Goal: Task Accomplishment & Management: Complete application form

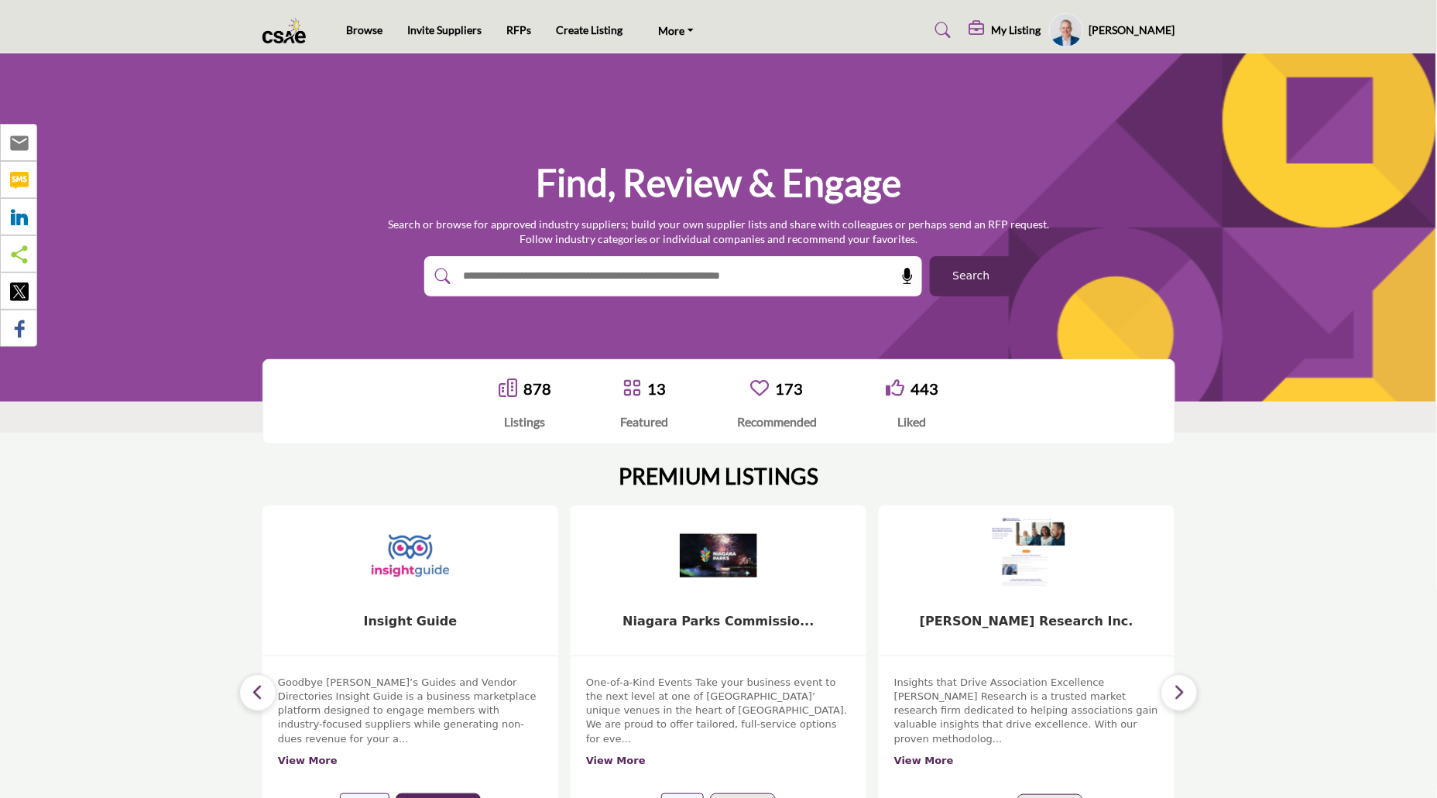
click at [1169, 25] on h5 "Andy Steggles" at bounding box center [1132, 29] width 86 height 15
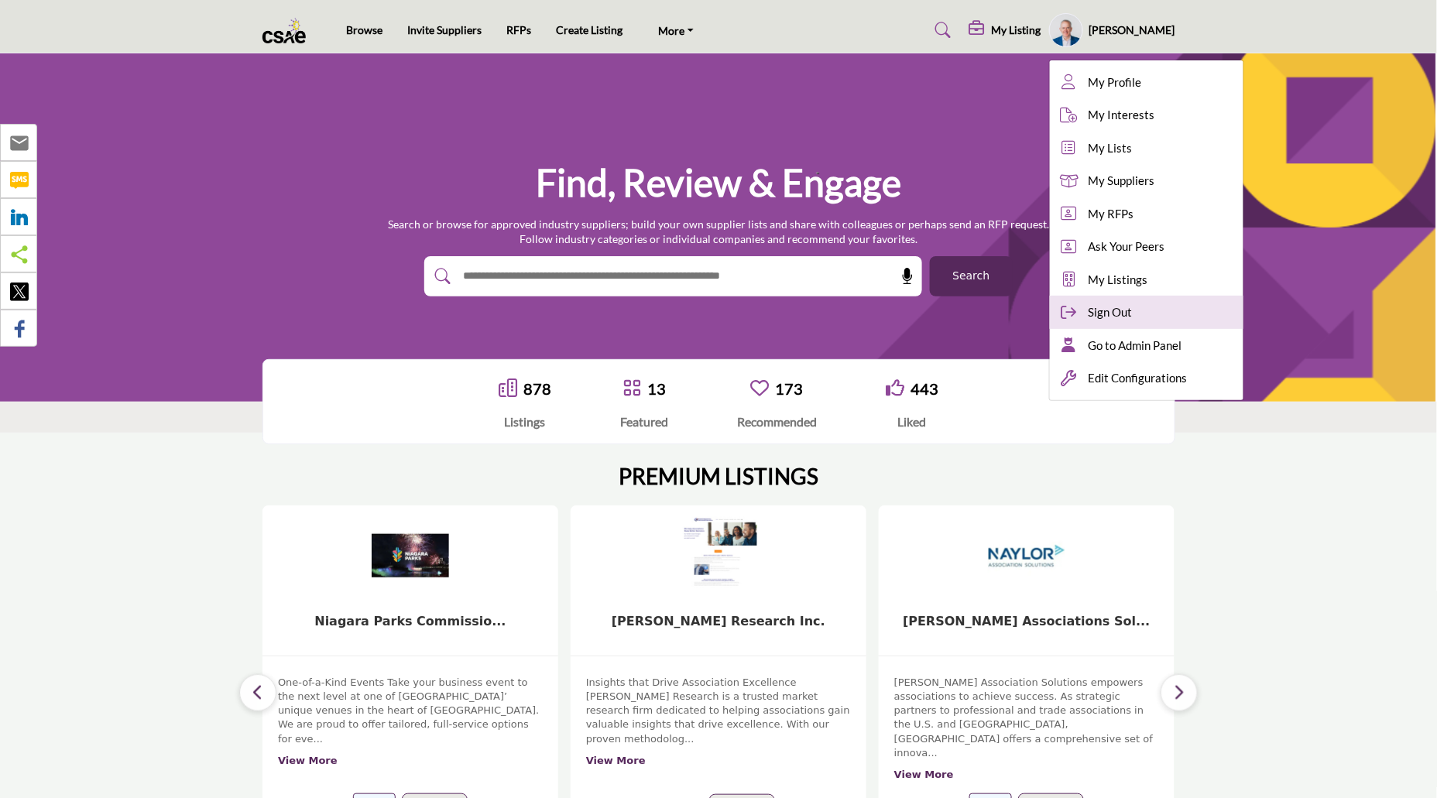
click at [1131, 320] on div "Sign Out" at bounding box center [1146, 312] width 193 height 33
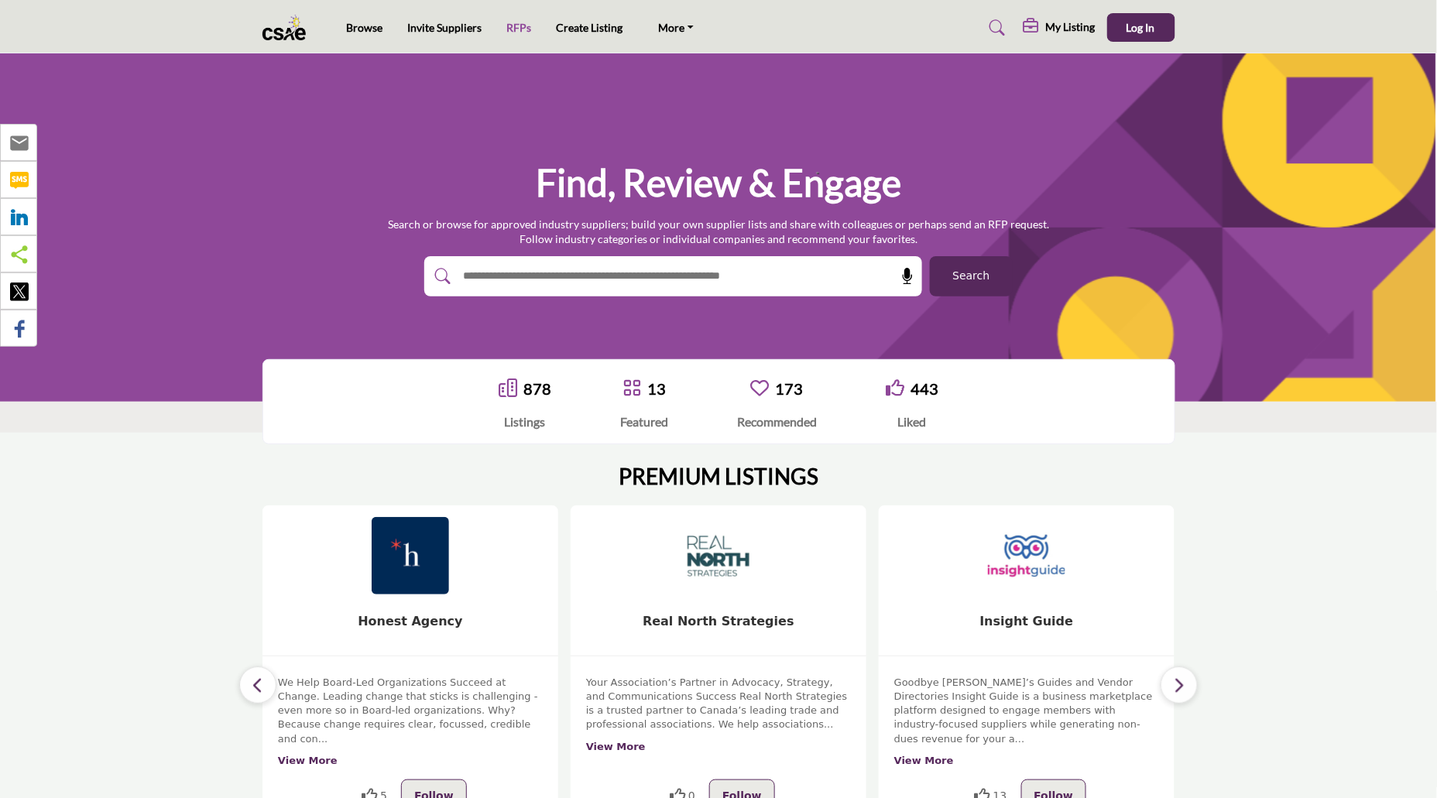
click at [511, 26] on link "RFPs" at bounding box center [518, 27] width 25 height 13
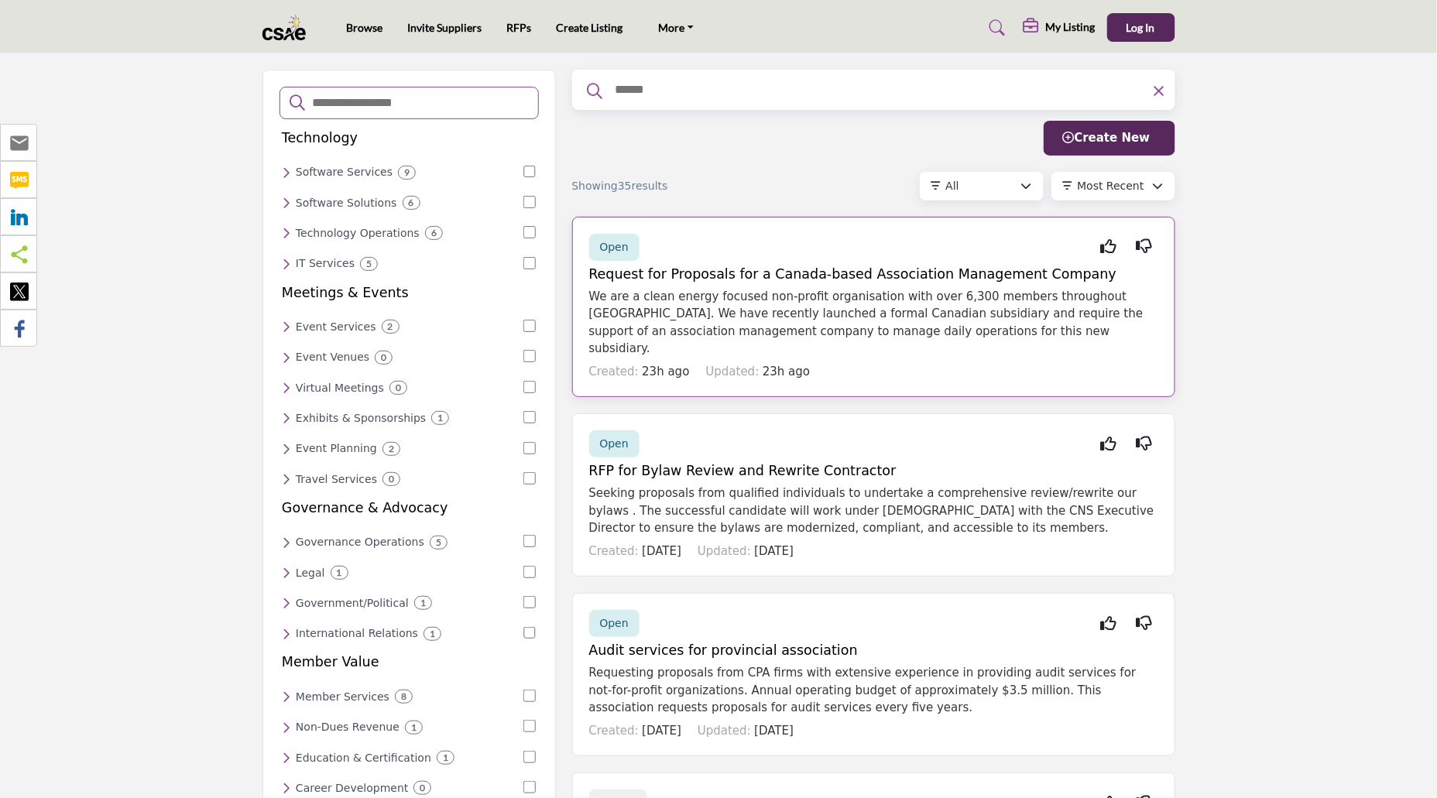
click at [853, 293] on p "We are a clean energy focused non-profit organisation with over 6,300 members t…" at bounding box center [873, 323] width 569 height 70
click at [604, 248] on span "Open" at bounding box center [614, 247] width 29 height 12
click at [516, 26] on link "RFPs" at bounding box center [518, 27] width 25 height 13
click at [1128, 144] on span "Create New" at bounding box center [1106, 138] width 87 height 14
